Goal: Information Seeking & Learning: Compare options

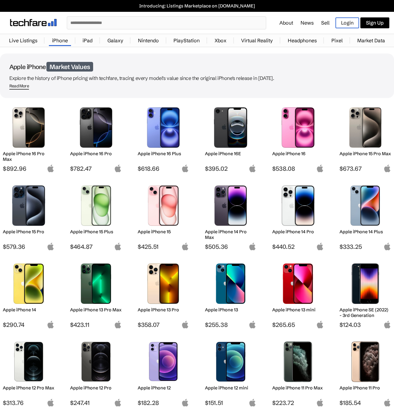
click at [106, 158] on div "Apple iPhone 16 Pro" at bounding box center [96, 158] width 52 height 14
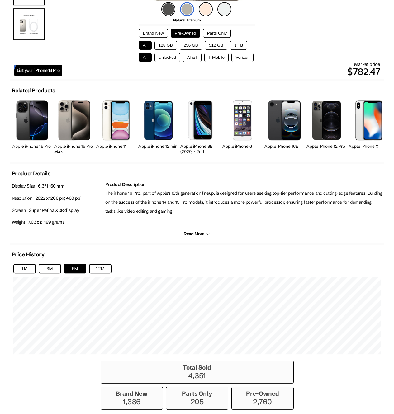
scroll to position [274, 0]
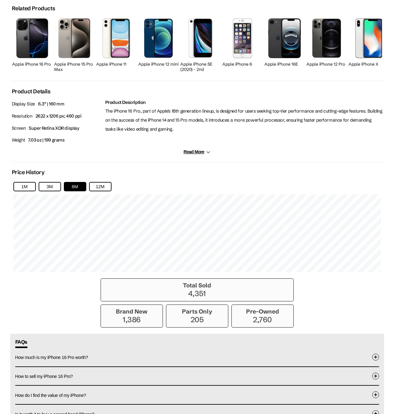
click at [120, 191] on div "1M 3M 6M 12M" at bounding box center [196, 186] width 367 height 9
click at [105, 191] on button "12M" at bounding box center [100, 186] width 22 height 9
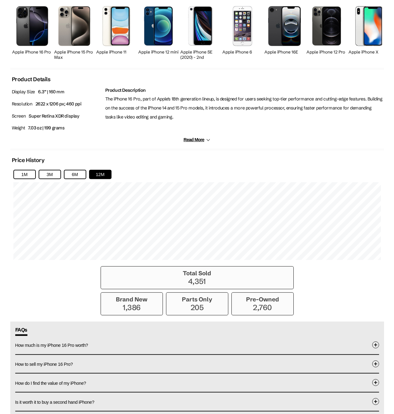
scroll to position [289, 0]
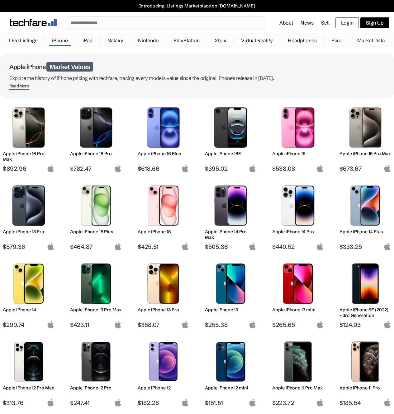
click at [23, 233] on h2 "Apple iPhone 15 Pro" at bounding box center [29, 232] width 52 height 6
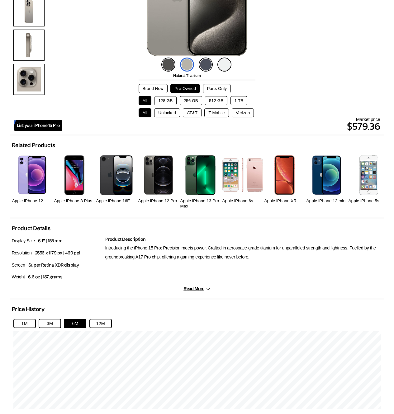
scroll to position [319, 0]
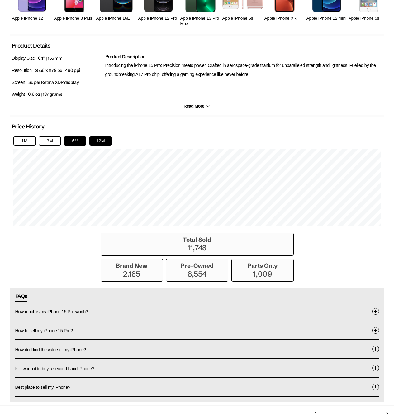
click at [96, 145] on button "12M" at bounding box center [100, 140] width 22 height 9
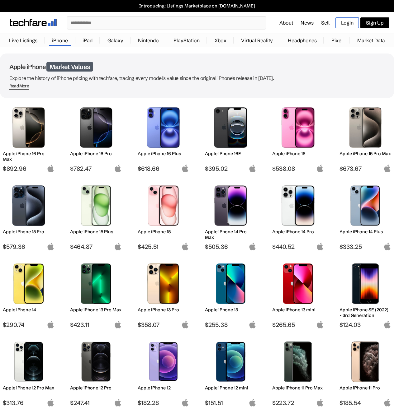
click at [90, 157] on h2 "Apple iPhone 16 Pro" at bounding box center [96, 154] width 52 height 6
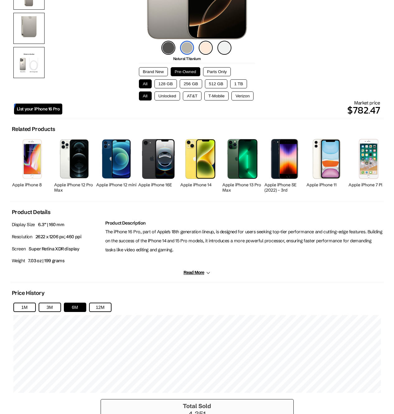
scroll to position [269, 0]
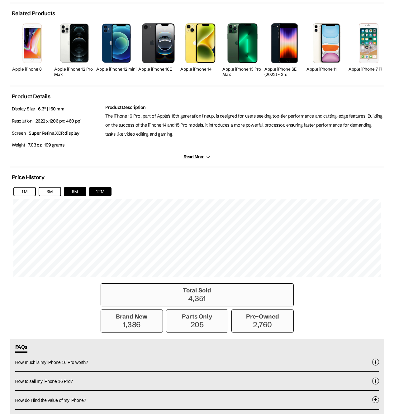
click at [107, 195] on button "12M" at bounding box center [100, 191] width 22 height 9
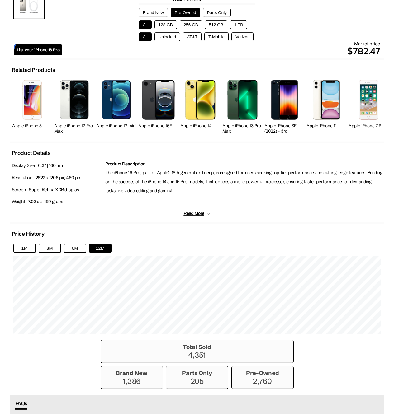
scroll to position [249, 0]
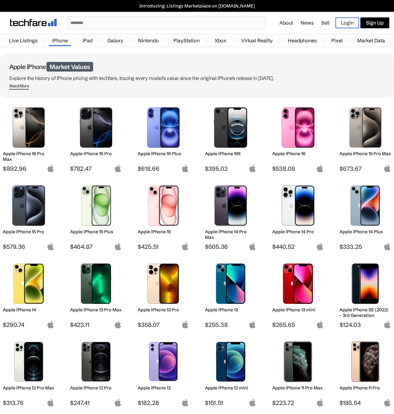
click at [14, 231] on h2 "Apple iPhone 15 Pro" at bounding box center [29, 232] width 52 height 6
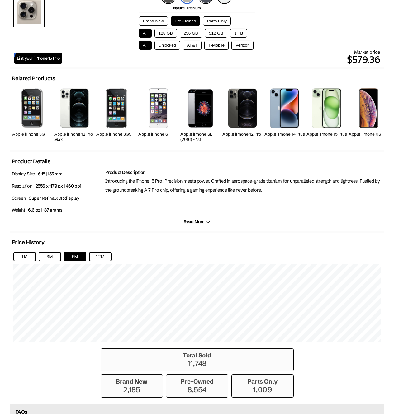
scroll to position [209, 0]
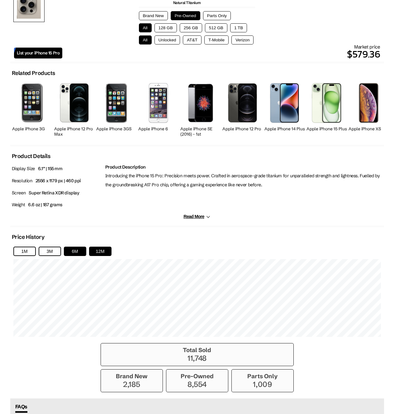
click at [100, 256] on button "12M" at bounding box center [100, 251] width 22 height 9
